Goal: Information Seeking & Learning: Learn about a topic

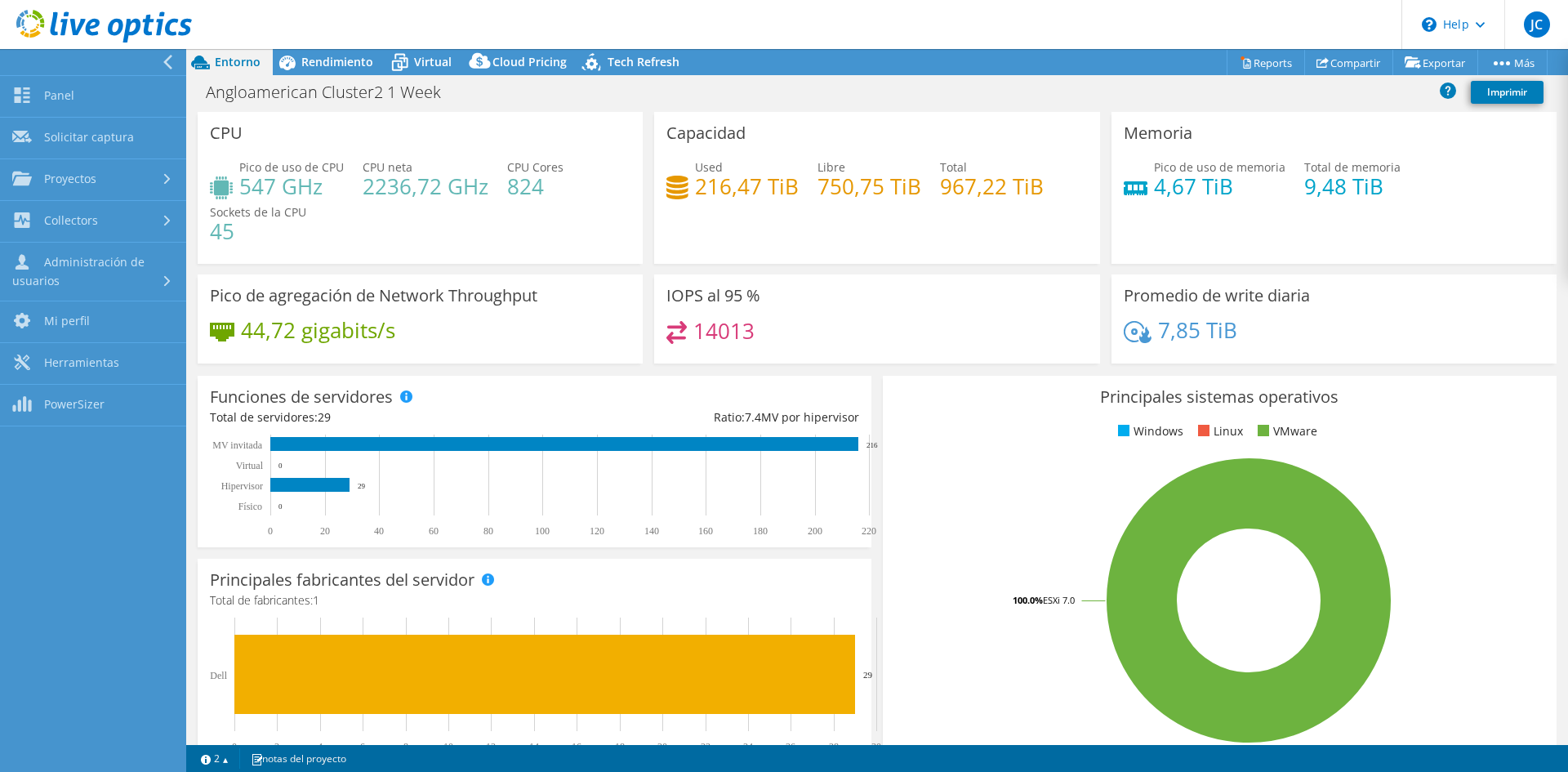
select select "USD"
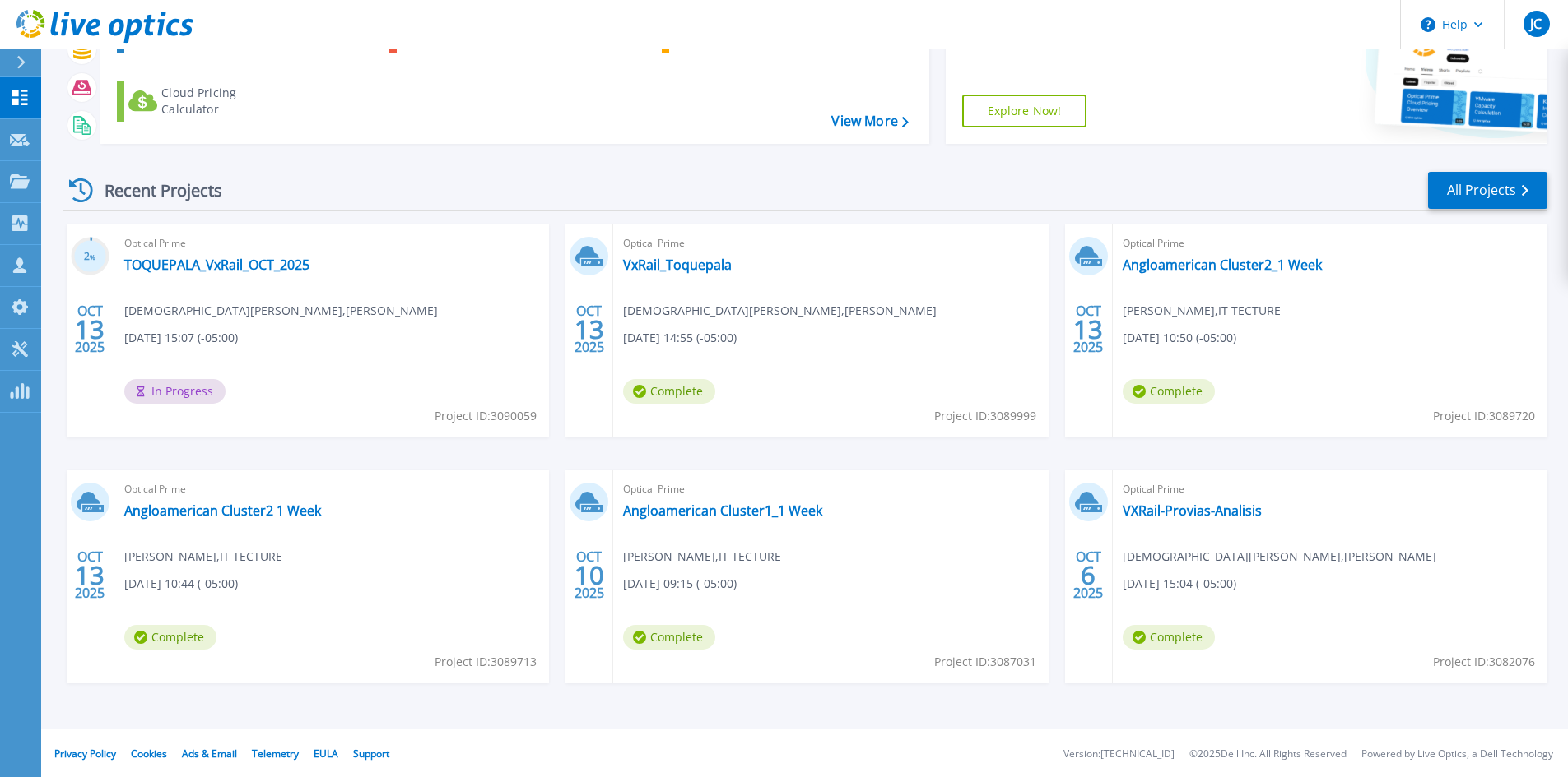
scroll to position [134, 0]
click at [1195, 506] on link "VXRail-Provias-Analisis" at bounding box center [1191, 509] width 139 height 16
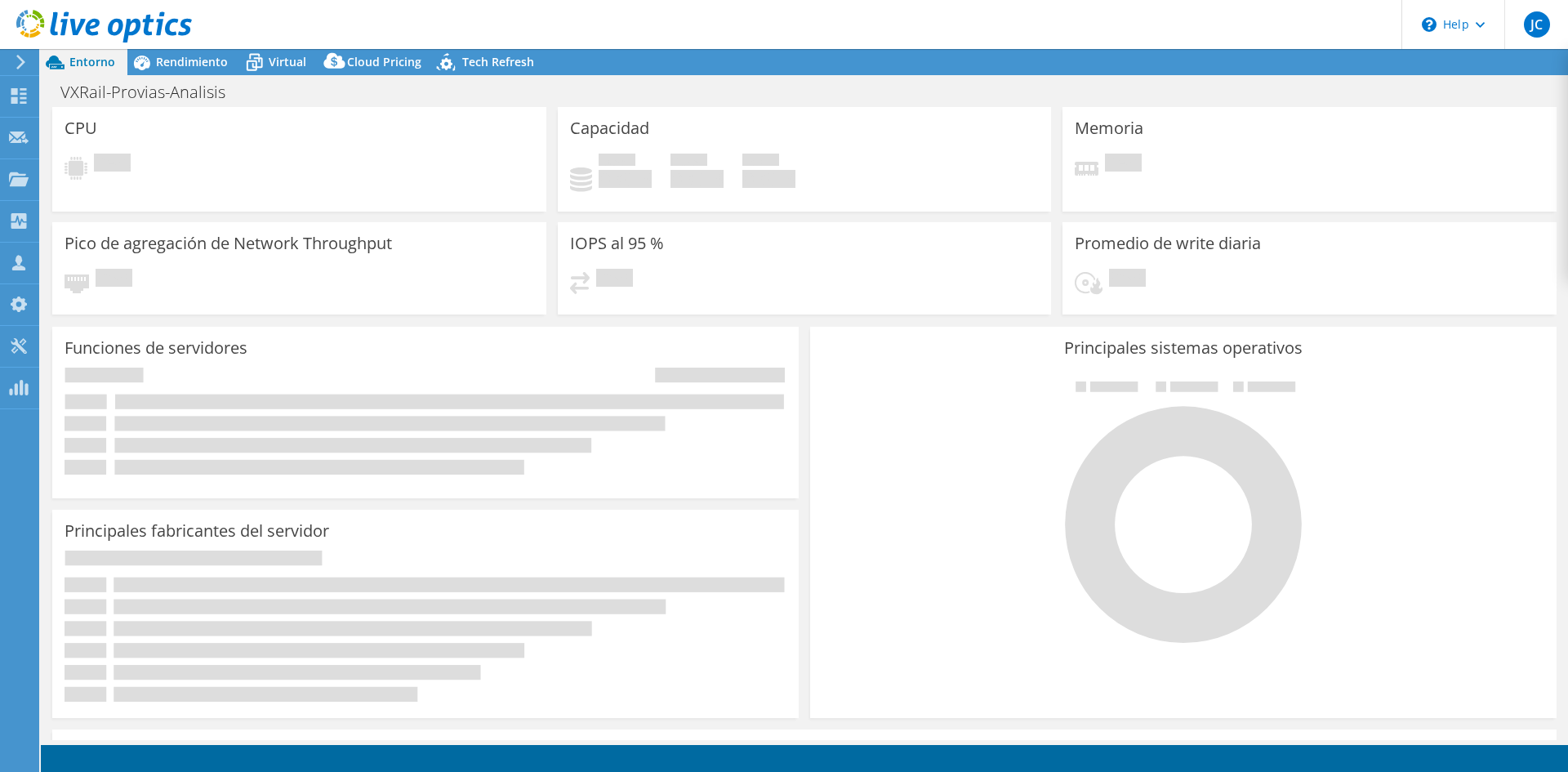
select select "USD"
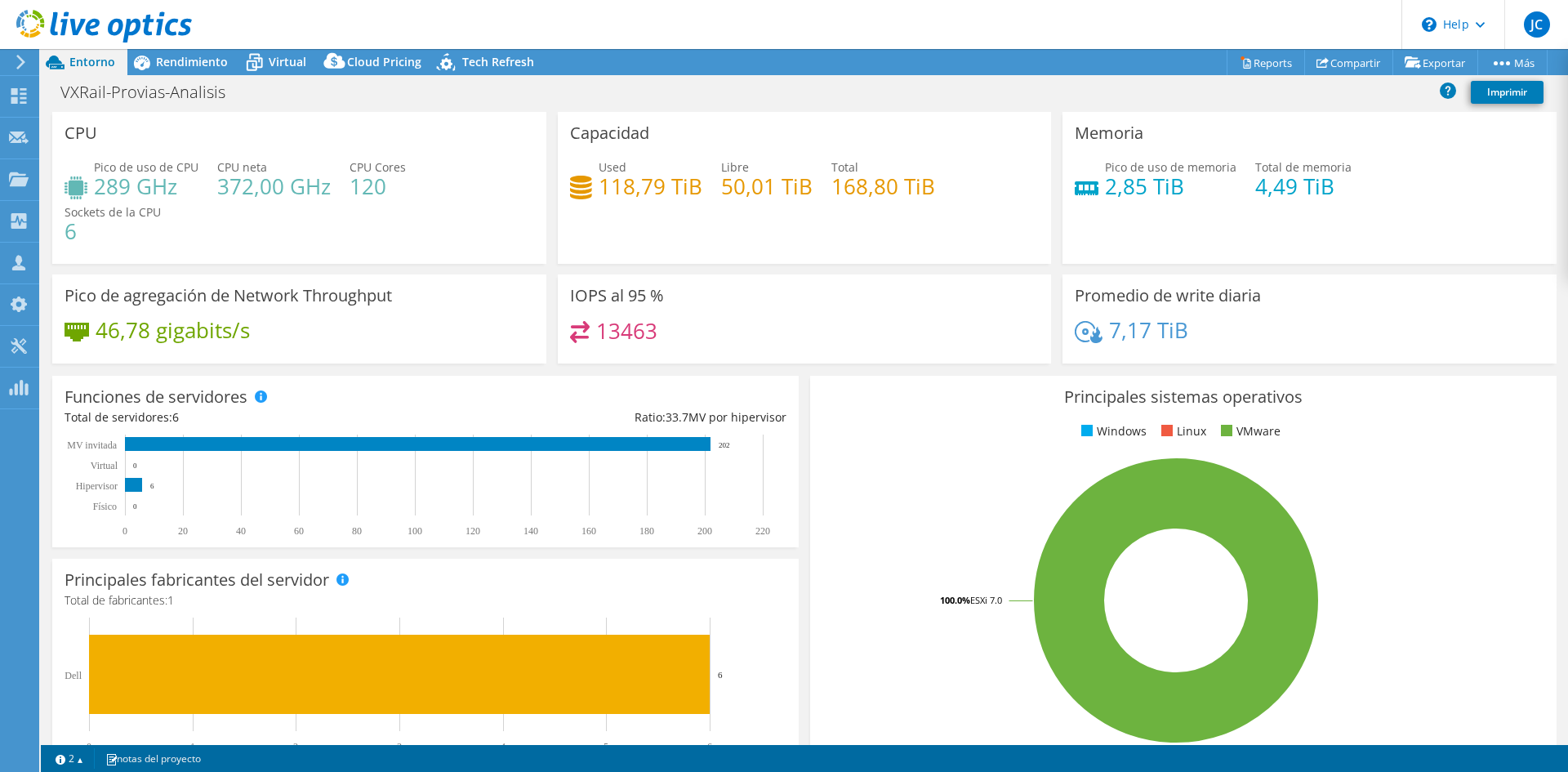
click at [161, 54] on div at bounding box center [96, 27] width 192 height 54
click at [165, 61] on span "Rendimiento" at bounding box center [191, 61] width 72 height 15
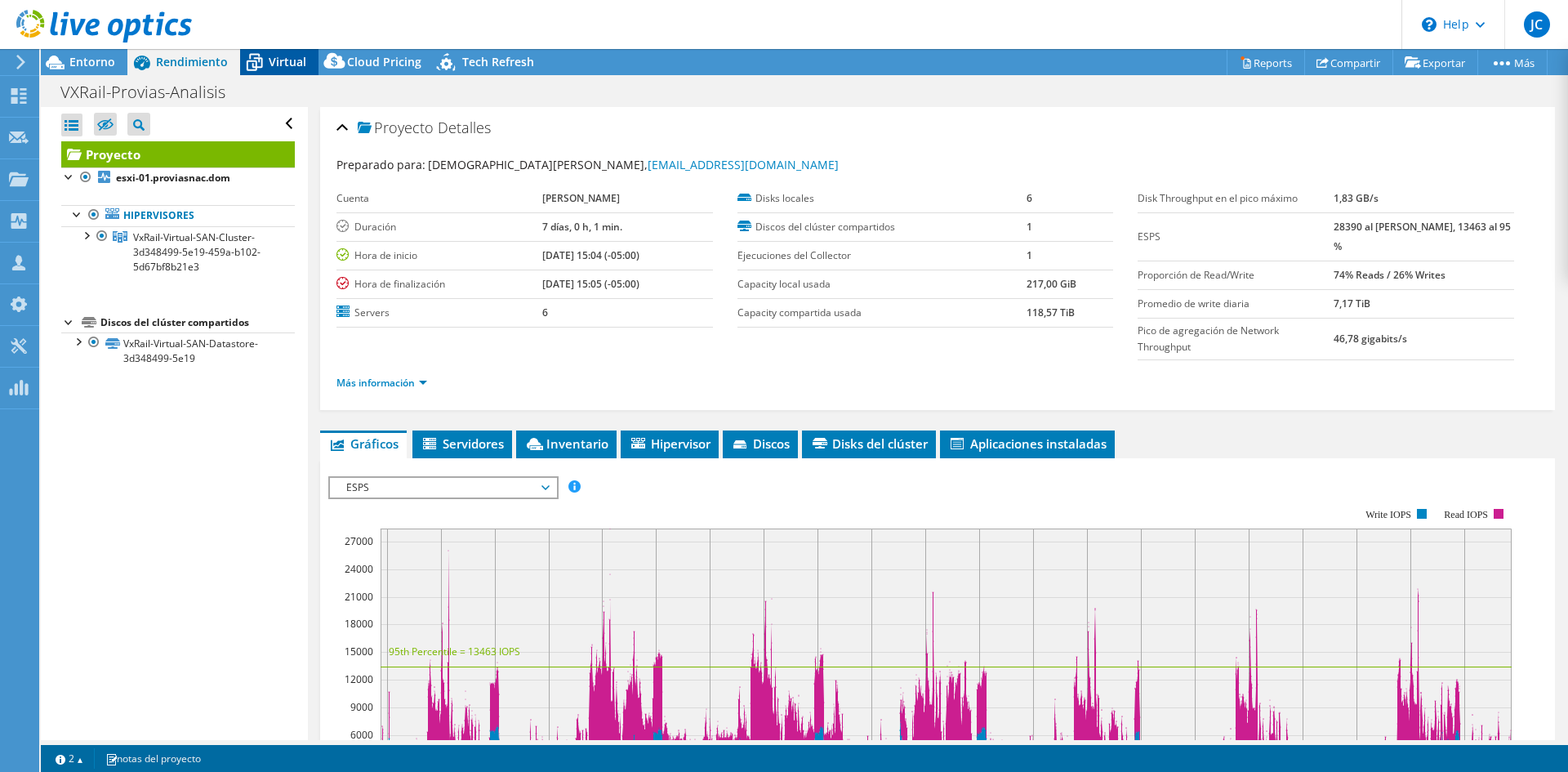
click at [255, 60] on icon at bounding box center [255, 62] width 28 height 28
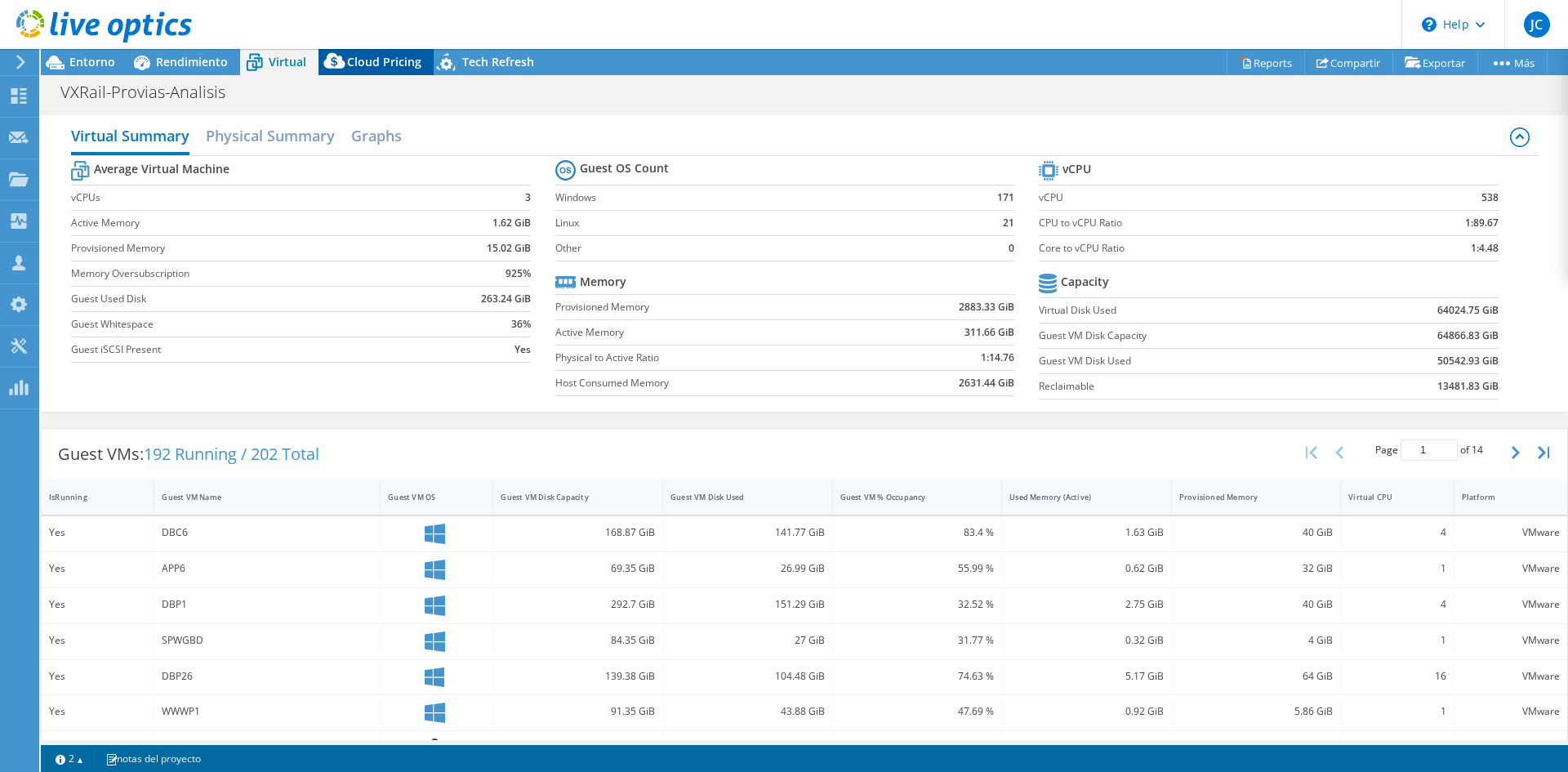
click at [323, 60] on icon at bounding box center [334, 61] width 21 height 15
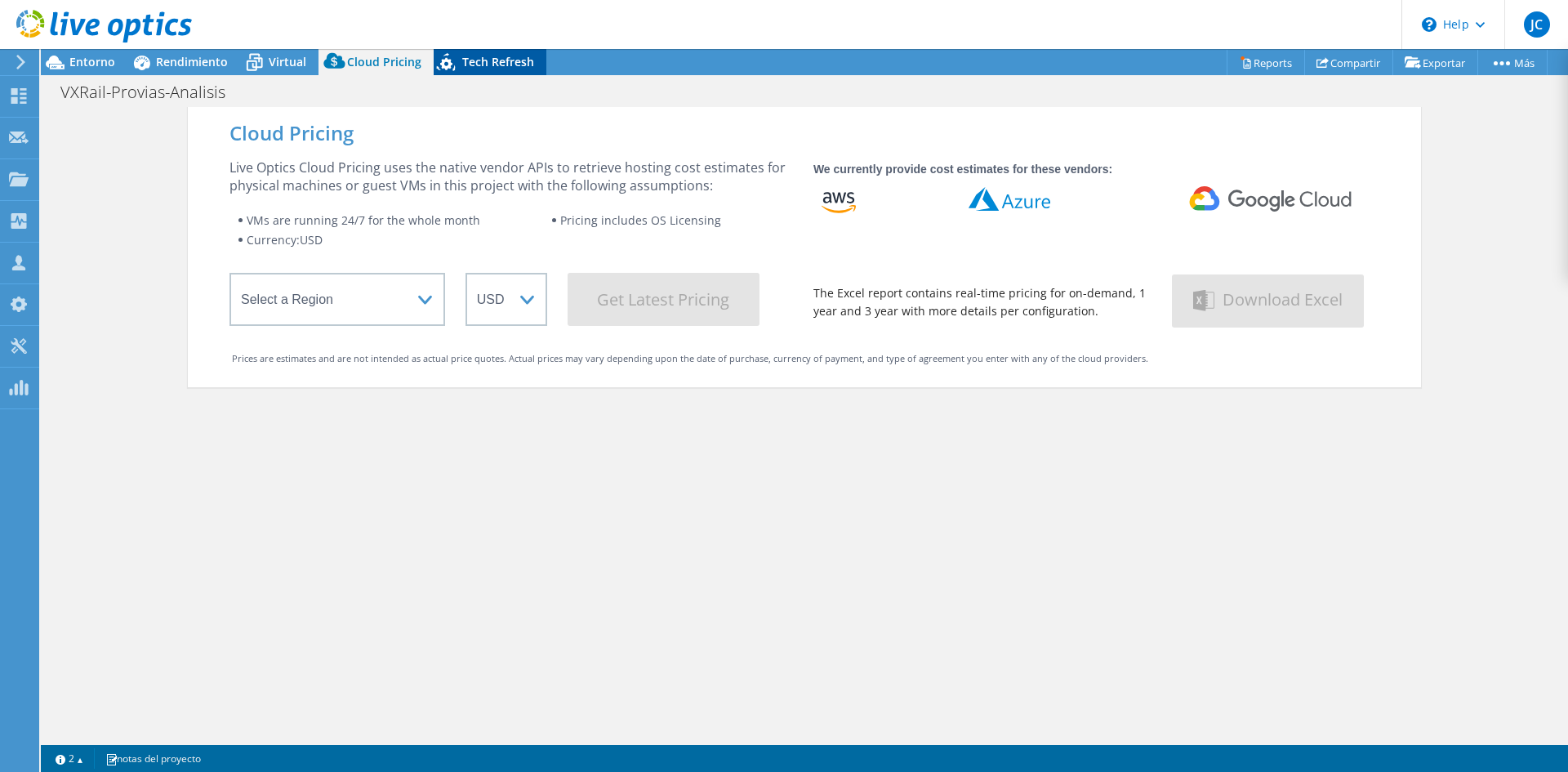
click at [485, 62] on span "Tech Refresh" at bounding box center [498, 61] width 72 height 15
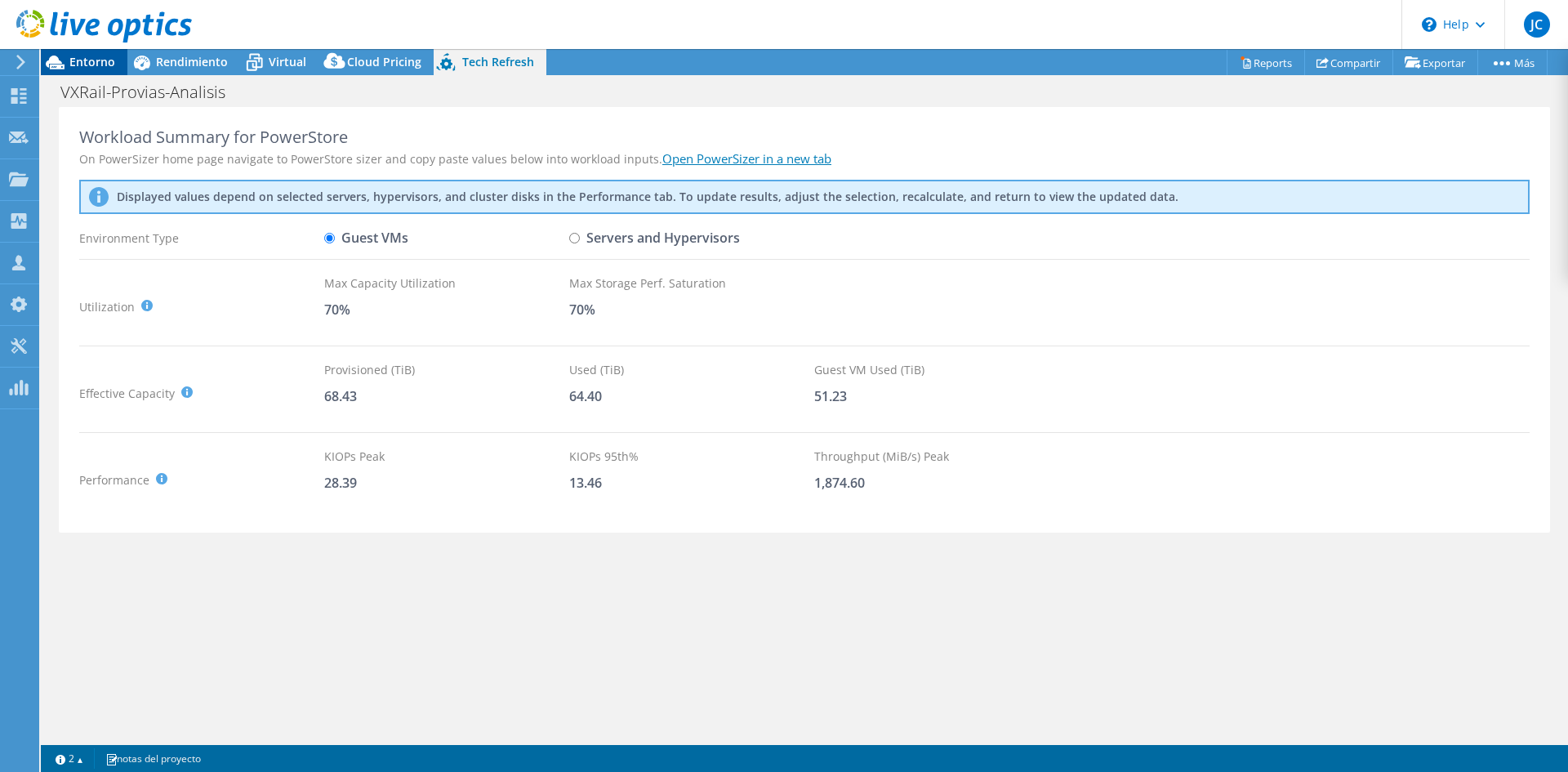
click at [77, 62] on span "Entorno" at bounding box center [92, 61] width 45 height 15
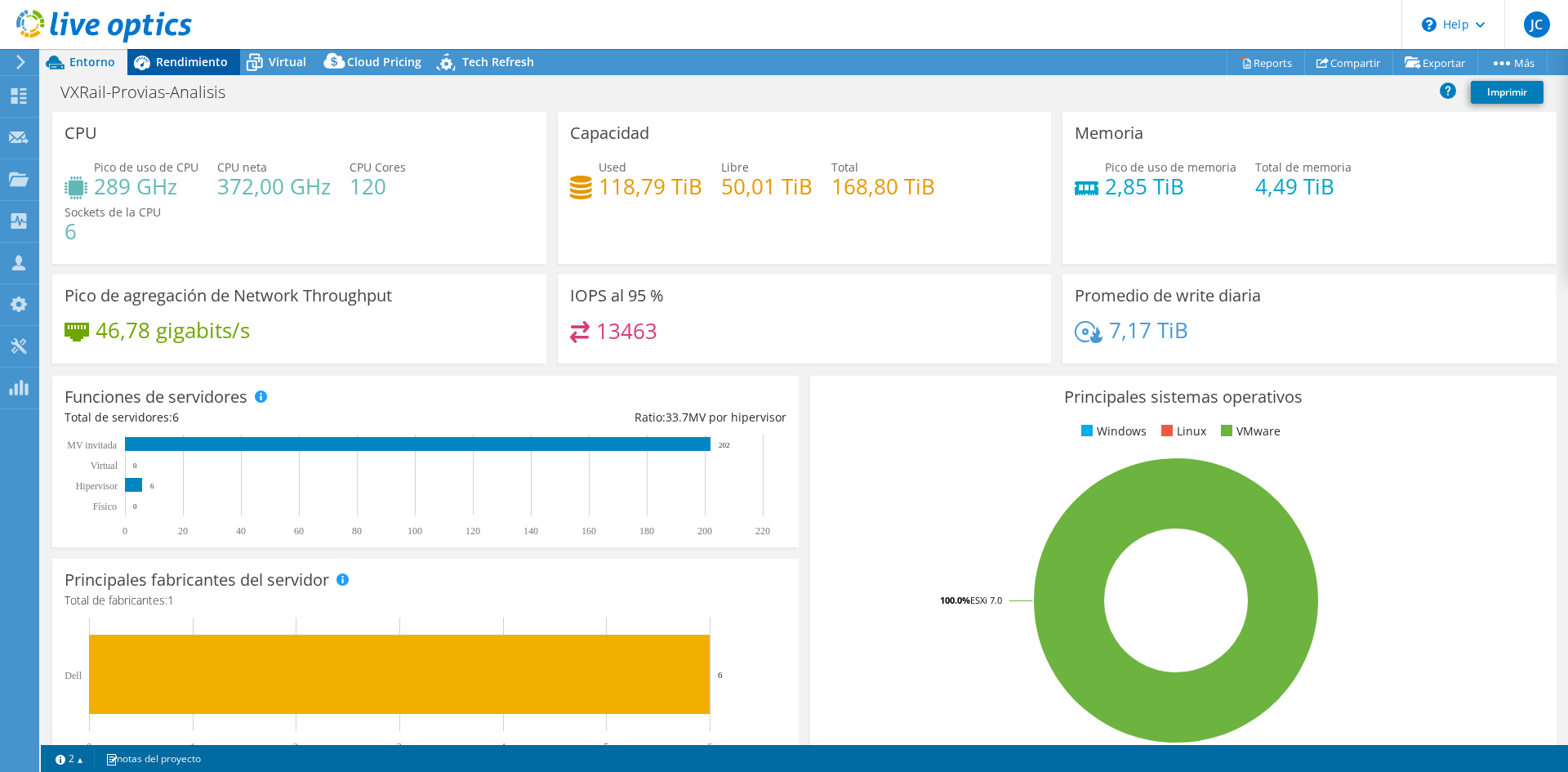
click at [151, 71] on icon at bounding box center [141, 62] width 28 height 28
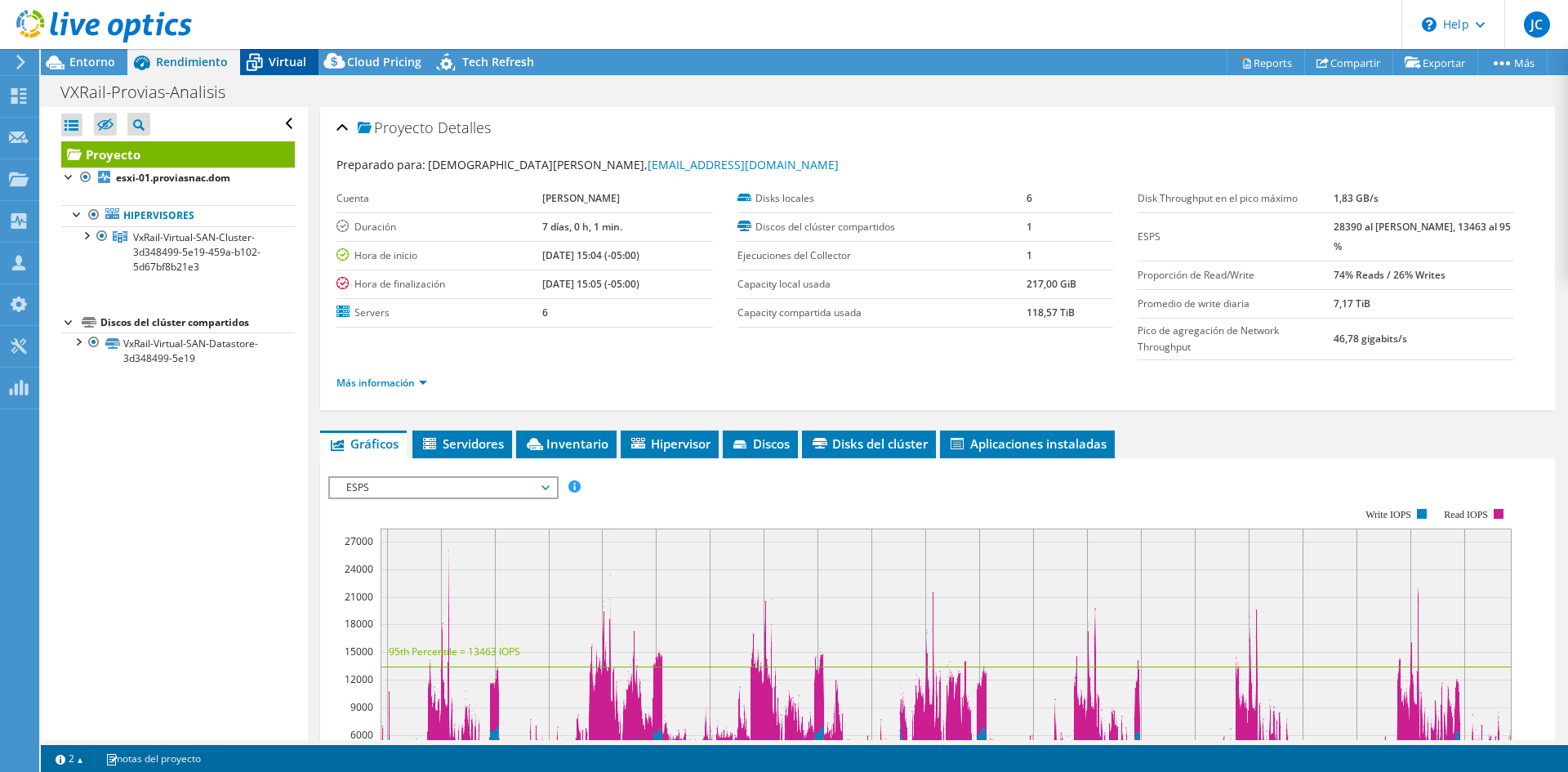
click at [290, 64] on span "Virtual" at bounding box center [287, 61] width 37 height 15
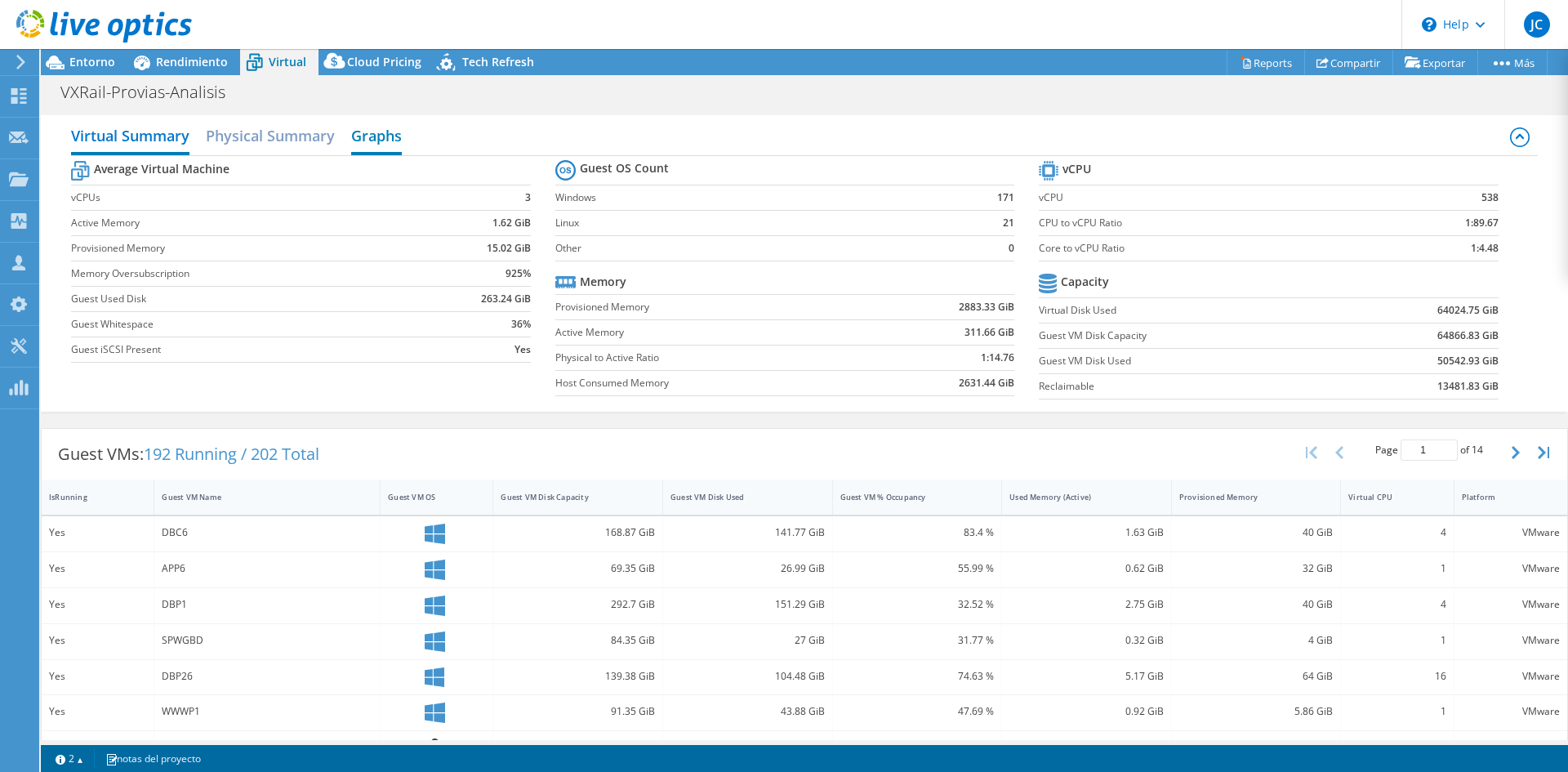
click at [364, 141] on h2 "Graphs" at bounding box center [376, 137] width 51 height 36
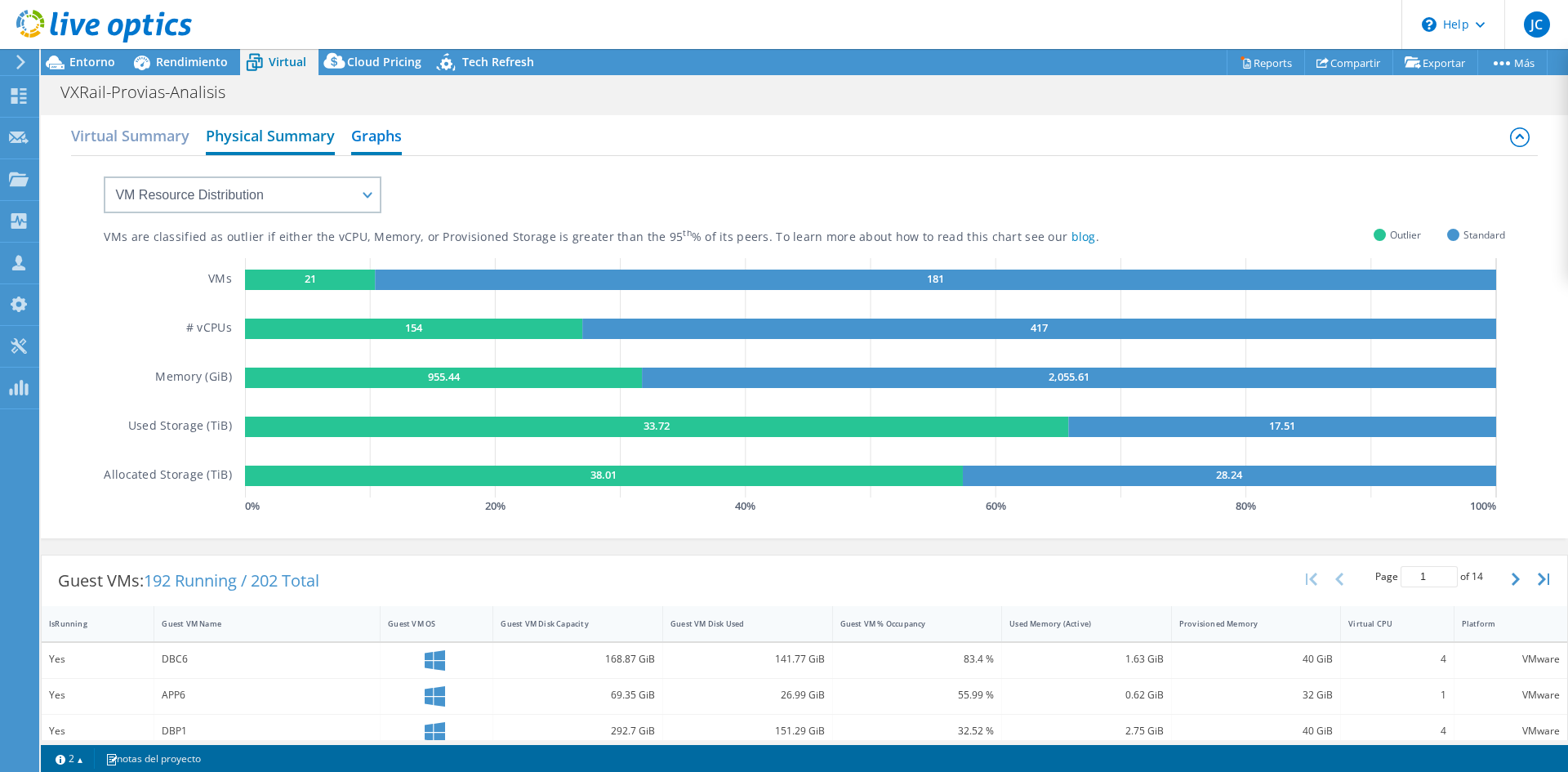
click at [308, 142] on h2 "Physical Summary" at bounding box center [270, 137] width 129 height 36
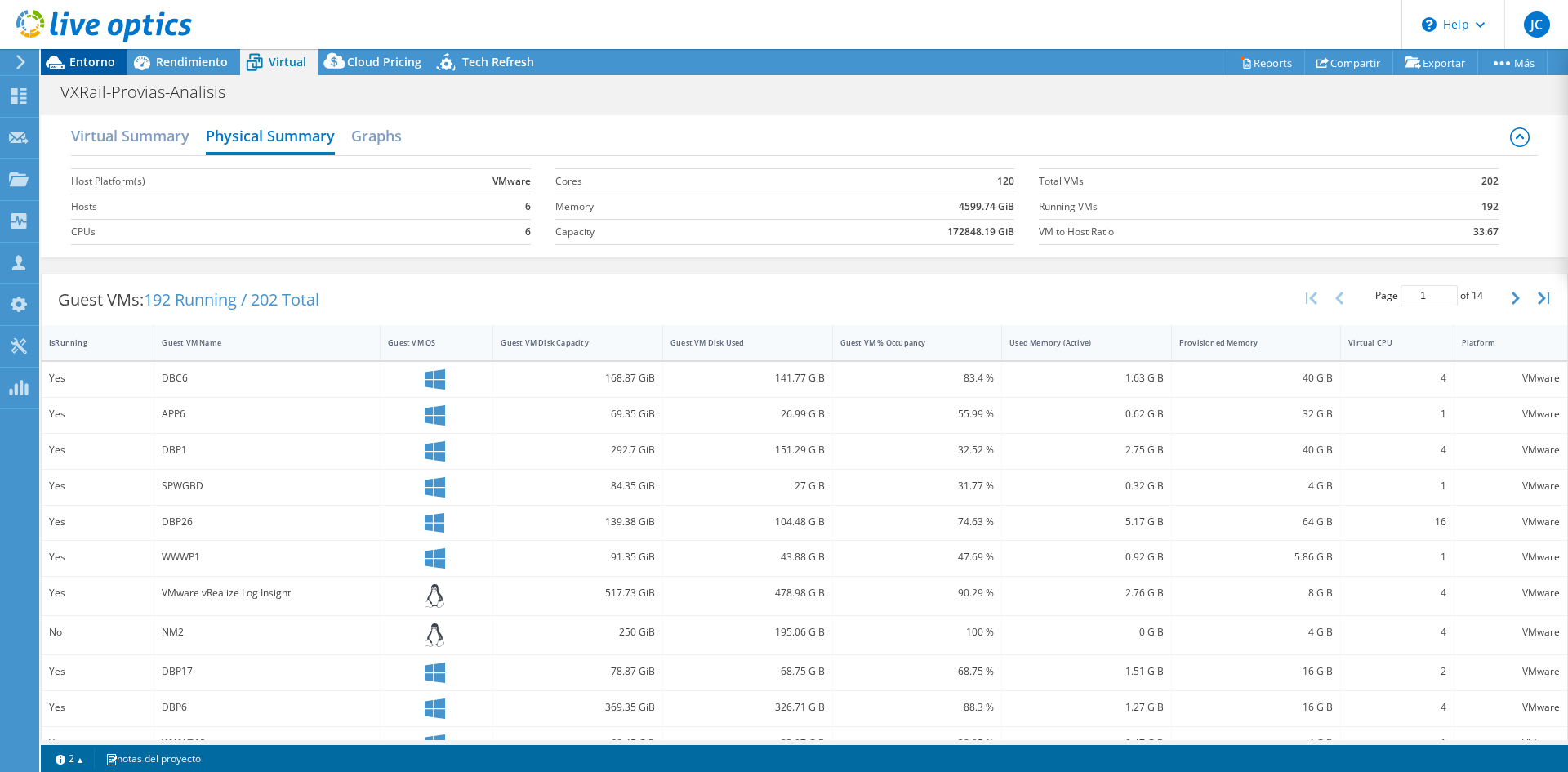
click at [108, 59] on span "Entorno" at bounding box center [92, 61] width 45 height 15
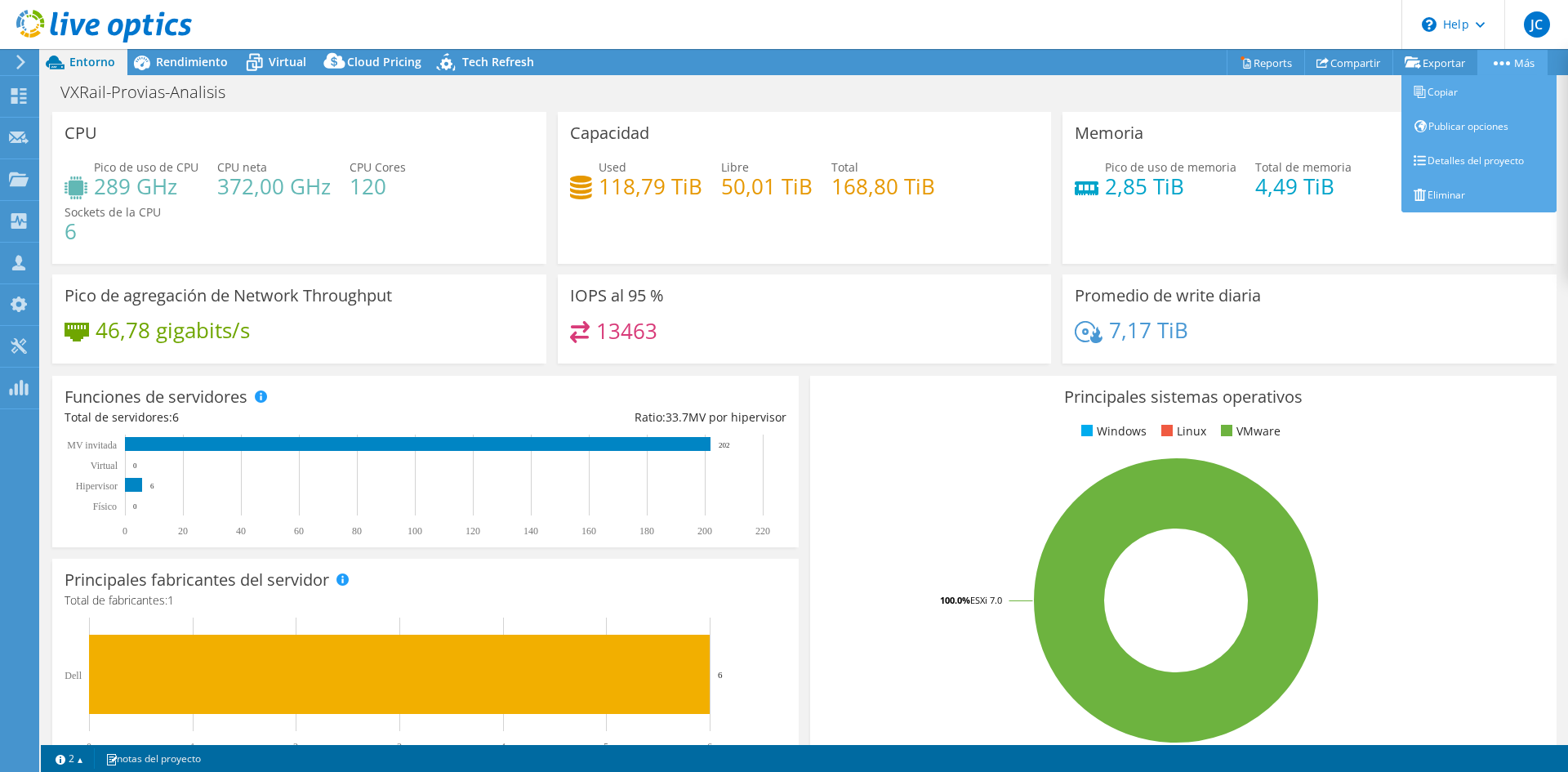
click at [1521, 60] on link "Más" at bounding box center [1512, 62] width 70 height 25
